Goal: Information Seeking & Learning: Learn about a topic

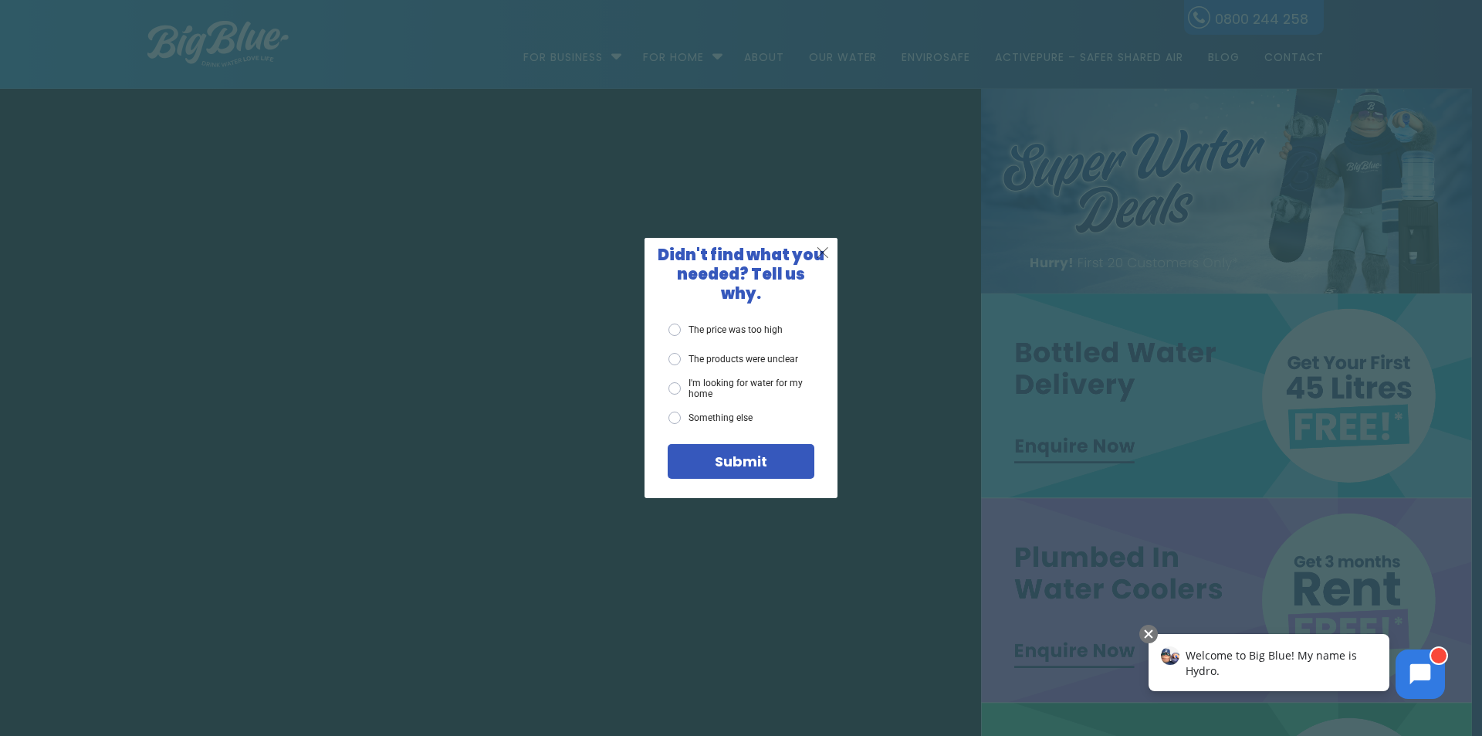
click at [819, 259] on span "X" at bounding box center [823, 251] width 14 height 19
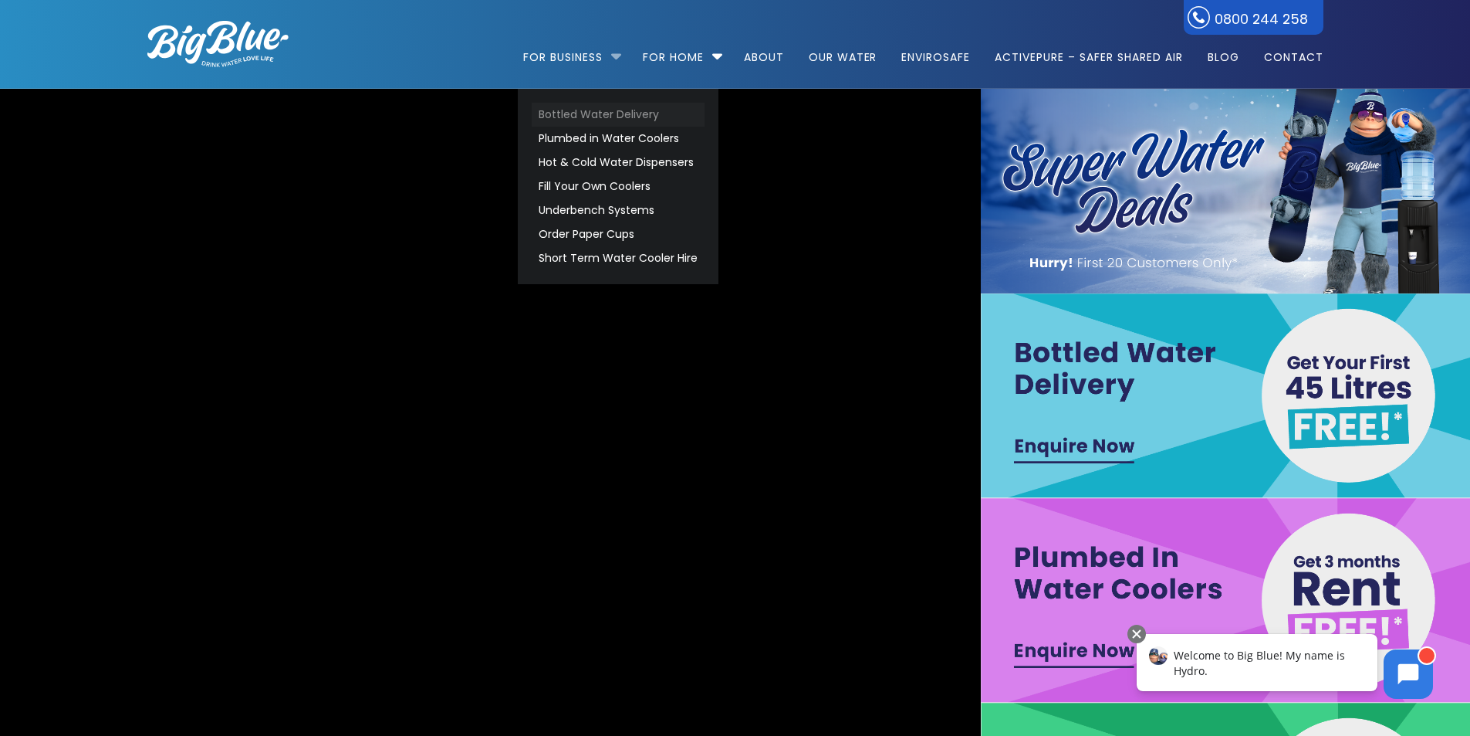
click at [595, 113] on link "Bottled Water Delivery" at bounding box center [618, 115] width 173 height 24
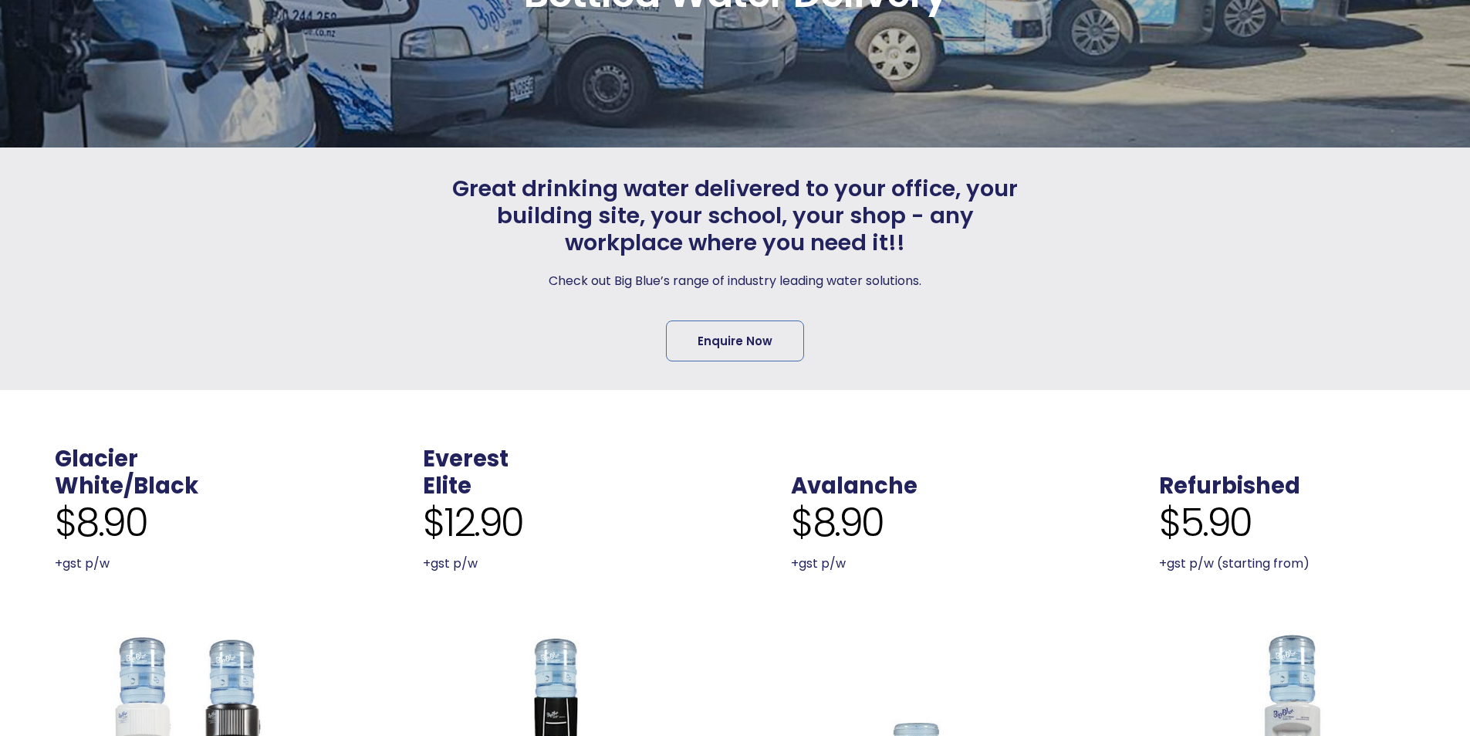
scroll to position [386, 0]
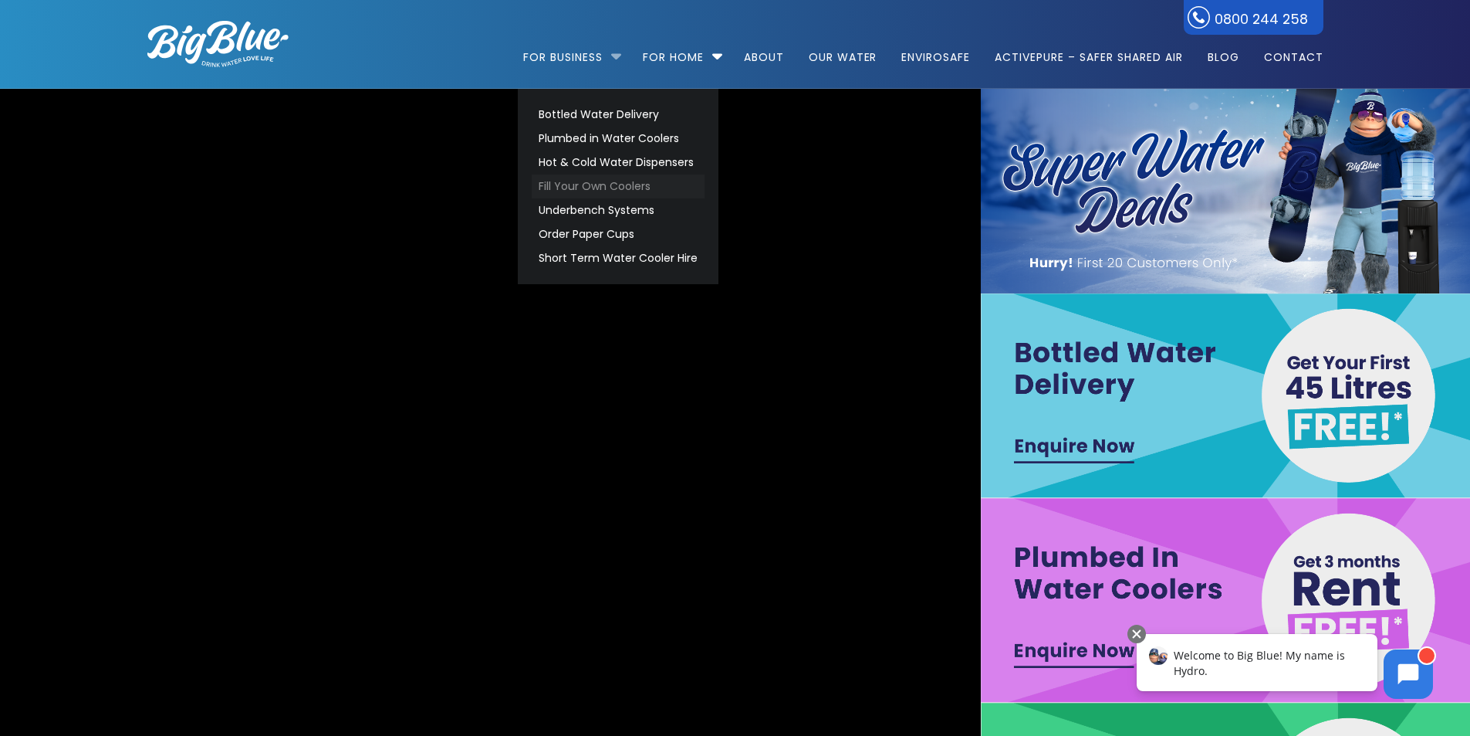
click at [591, 181] on link "Fill Your Own Coolers" at bounding box center [618, 186] width 173 height 24
click at [572, 131] on link "Plumbed in Water Coolers" at bounding box center [618, 139] width 173 height 24
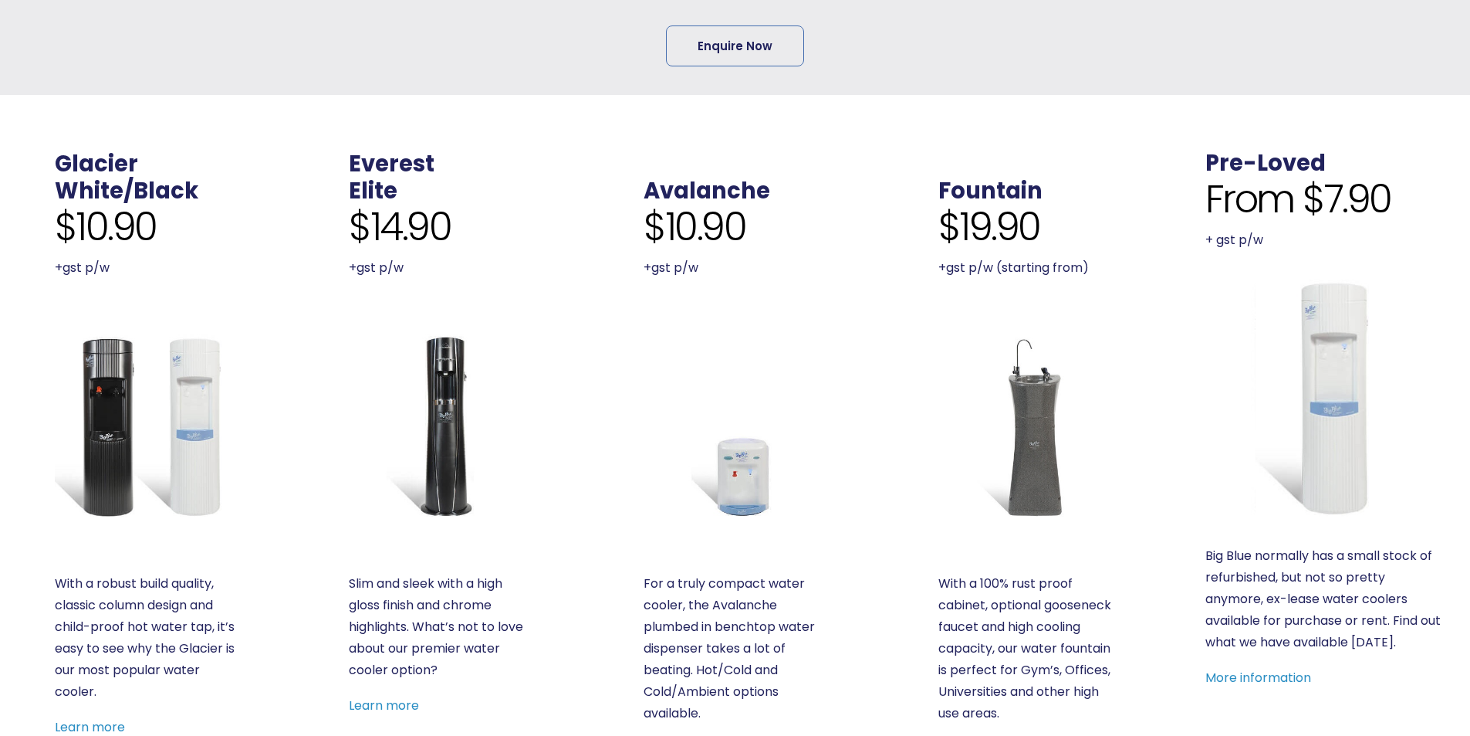
scroll to position [463, 0]
